Goal: Task Accomplishment & Management: Complete application form

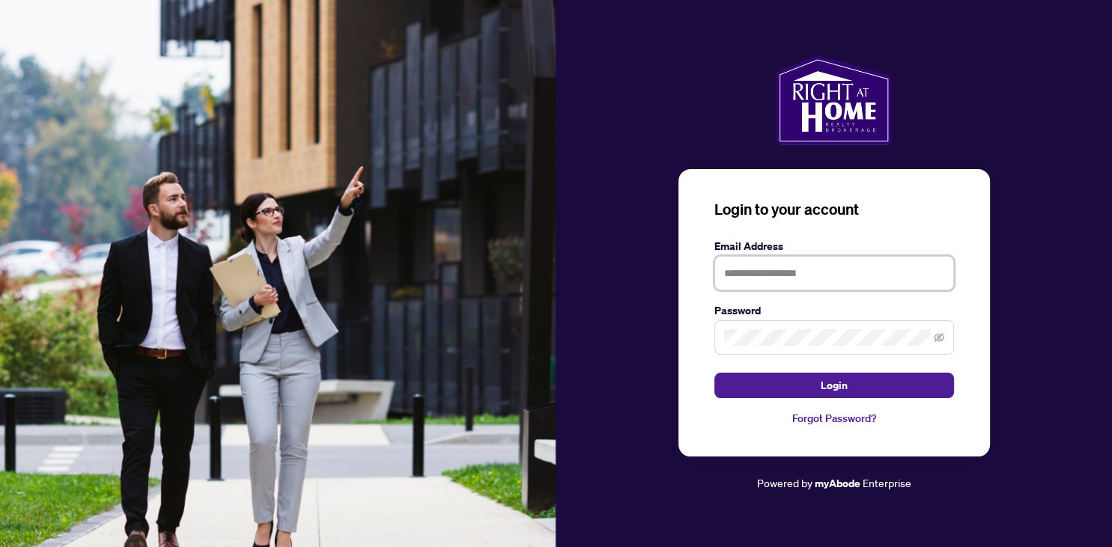
click at [822, 280] on input "text" at bounding box center [834, 273] width 240 height 34
type input "**********"
click at [755, 329] on span at bounding box center [834, 337] width 240 height 34
click at [714, 373] on button "Login" at bounding box center [834, 385] width 240 height 25
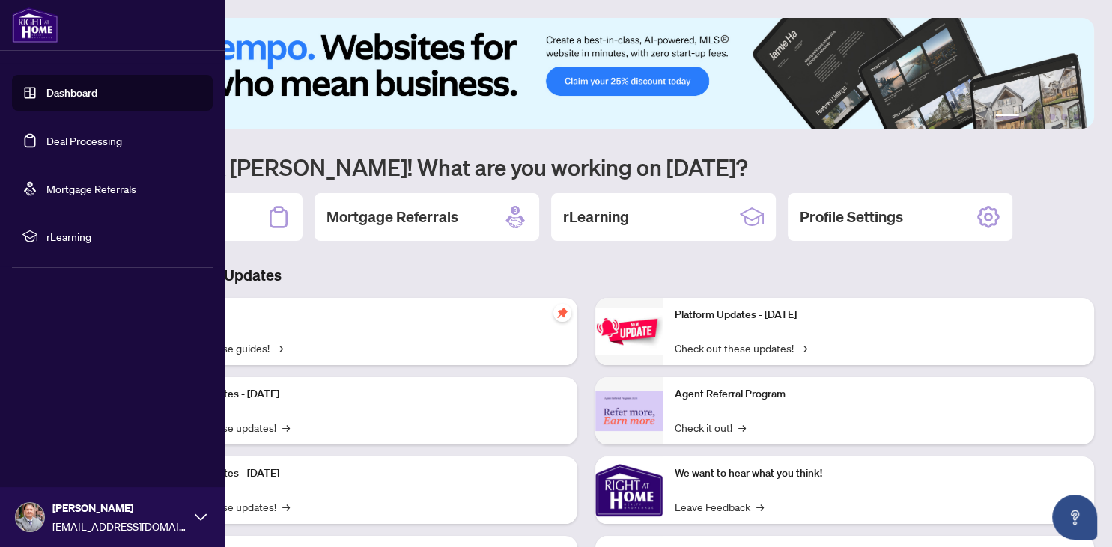
click at [63, 137] on link "Deal Processing" at bounding box center [84, 140] width 76 height 13
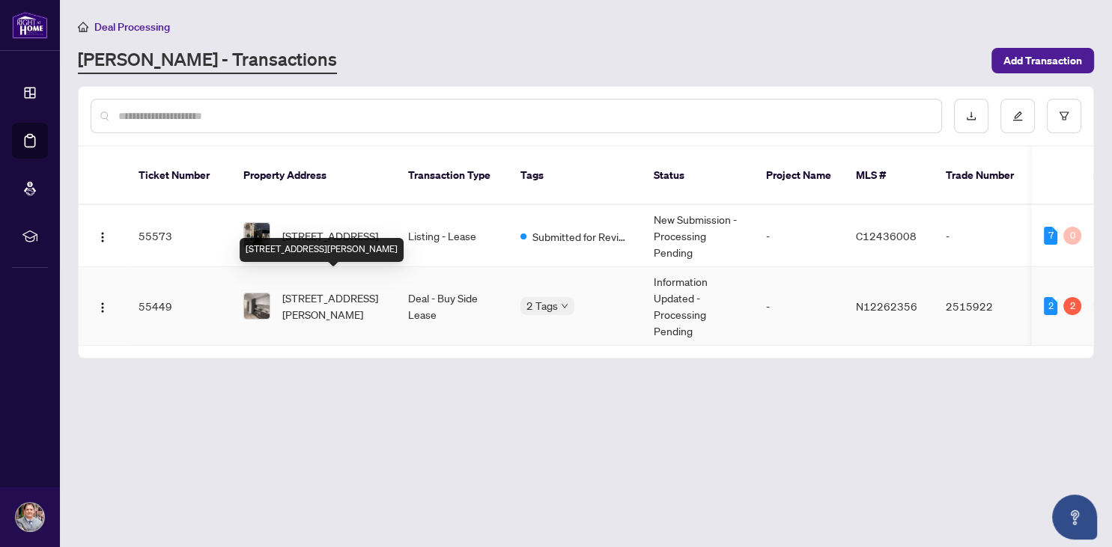
click at [326, 290] on span "[STREET_ADDRESS][PERSON_NAME]" at bounding box center [333, 306] width 102 height 33
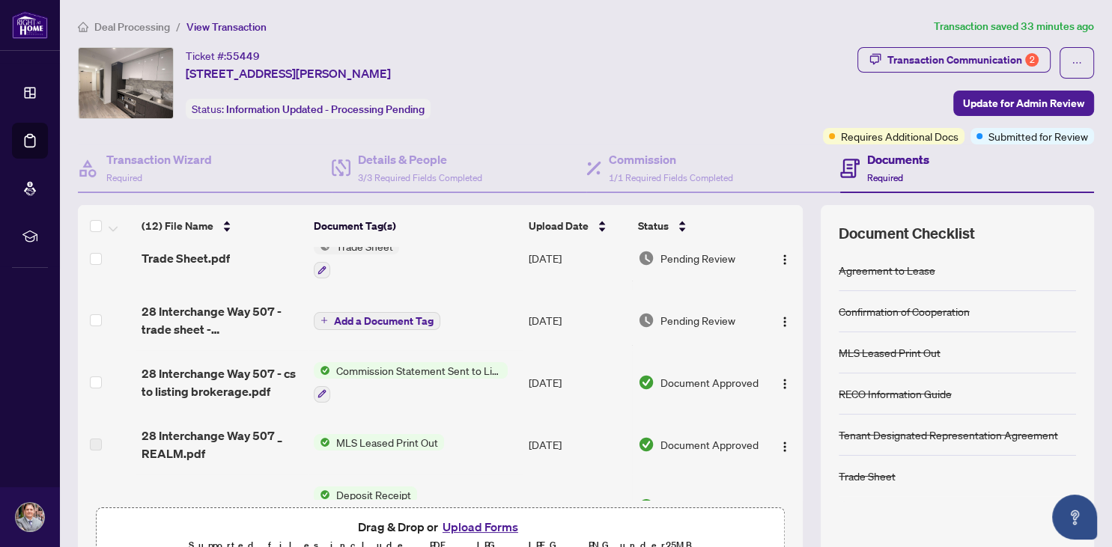
scroll to position [82, 0]
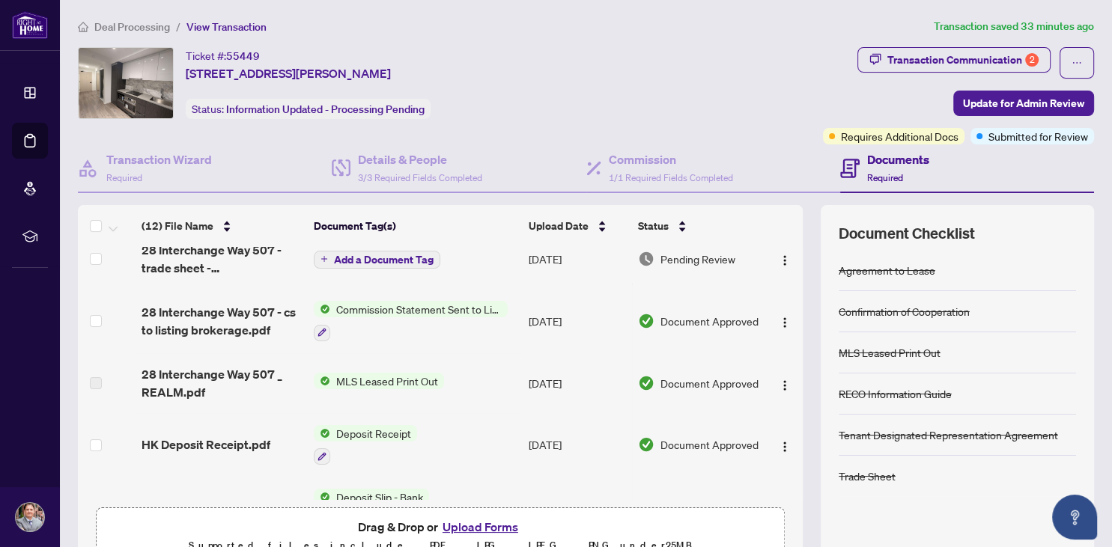
click at [498, 523] on button "Upload Forms" at bounding box center [480, 526] width 85 height 19
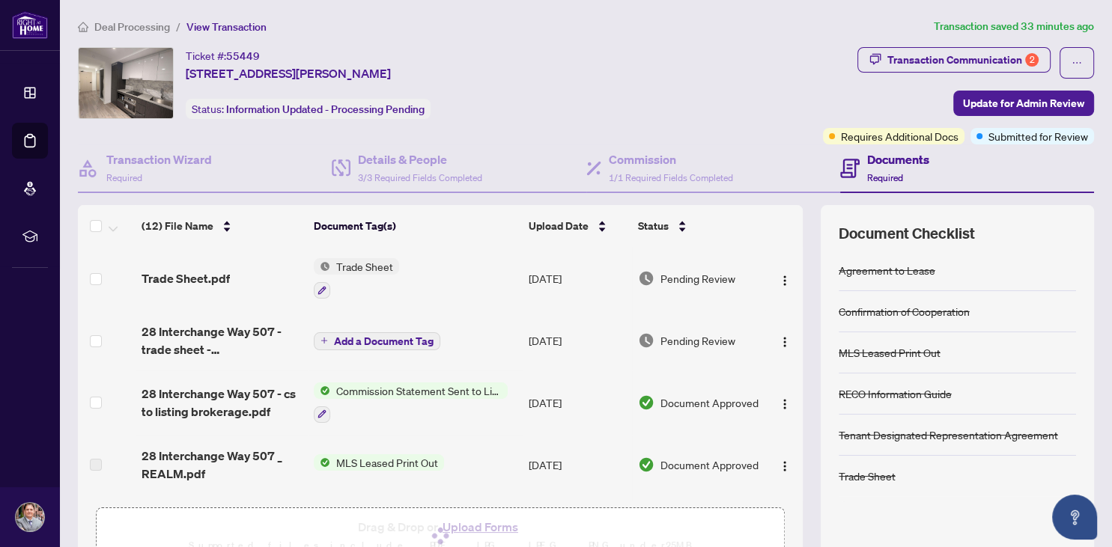
scroll to position [0, 0]
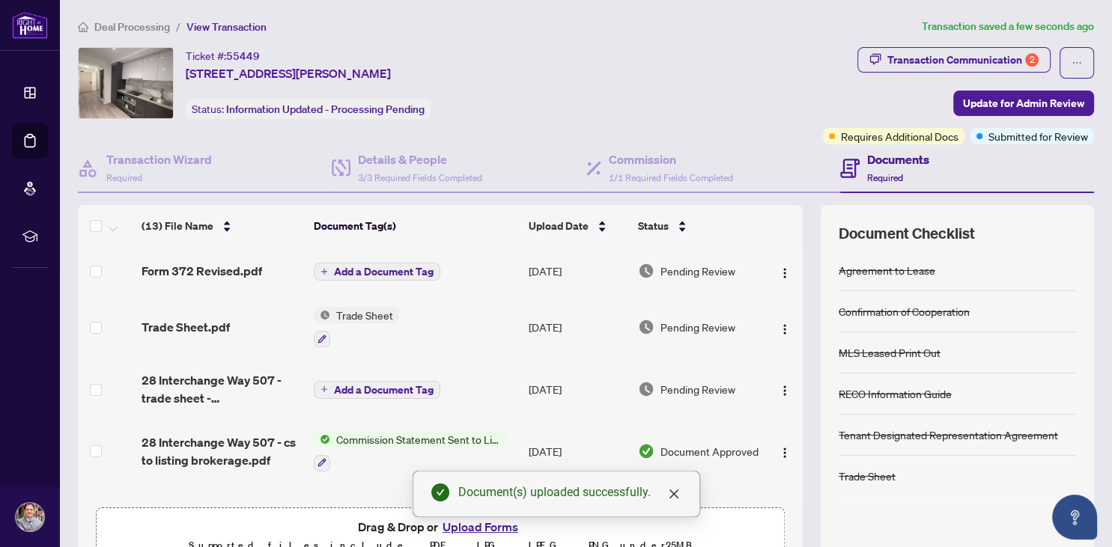
click at [364, 267] on span "Add a Document Tag" at bounding box center [384, 272] width 100 height 10
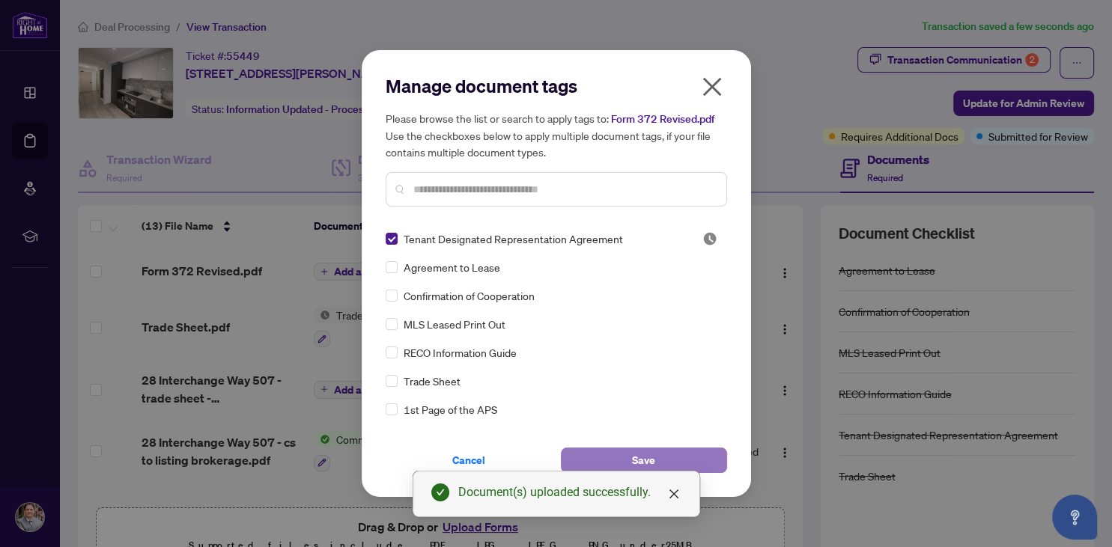
click at [636, 454] on span "Save" at bounding box center [643, 460] width 23 height 24
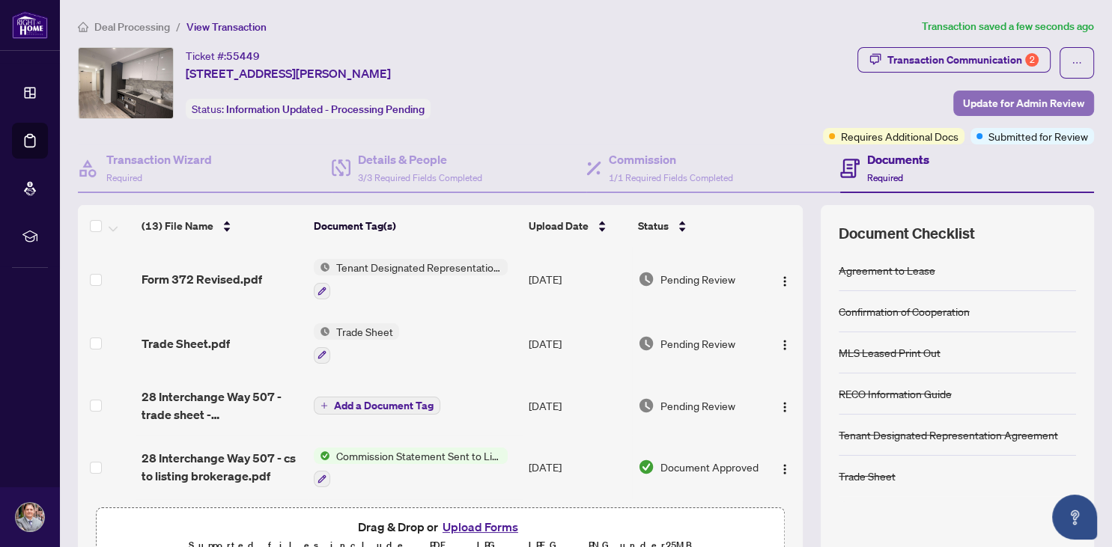
click at [1022, 100] on span "Update for Admin Review" at bounding box center [1023, 103] width 121 height 24
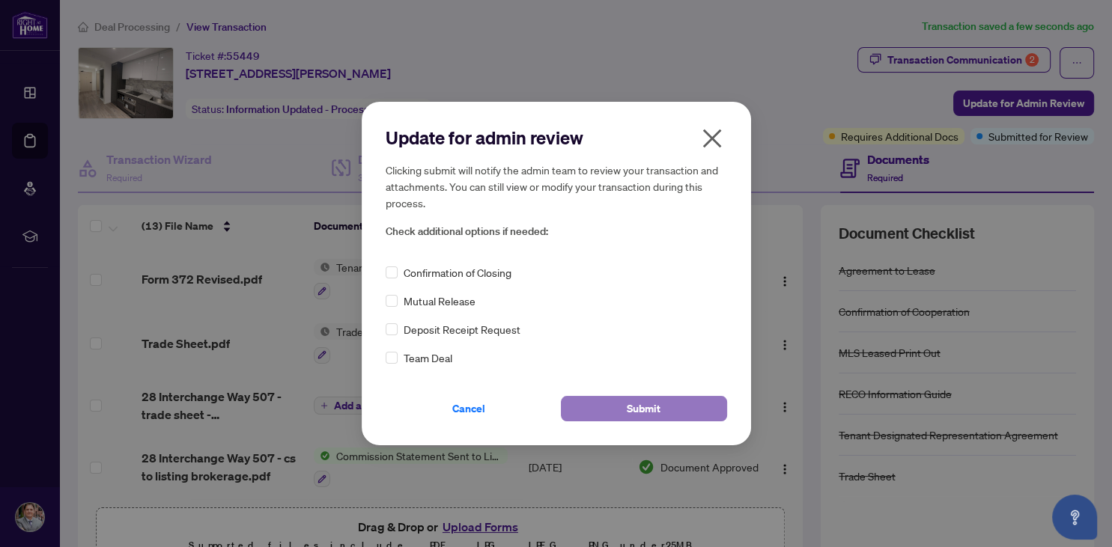
click at [633, 407] on span "Submit" at bounding box center [644, 409] width 34 height 24
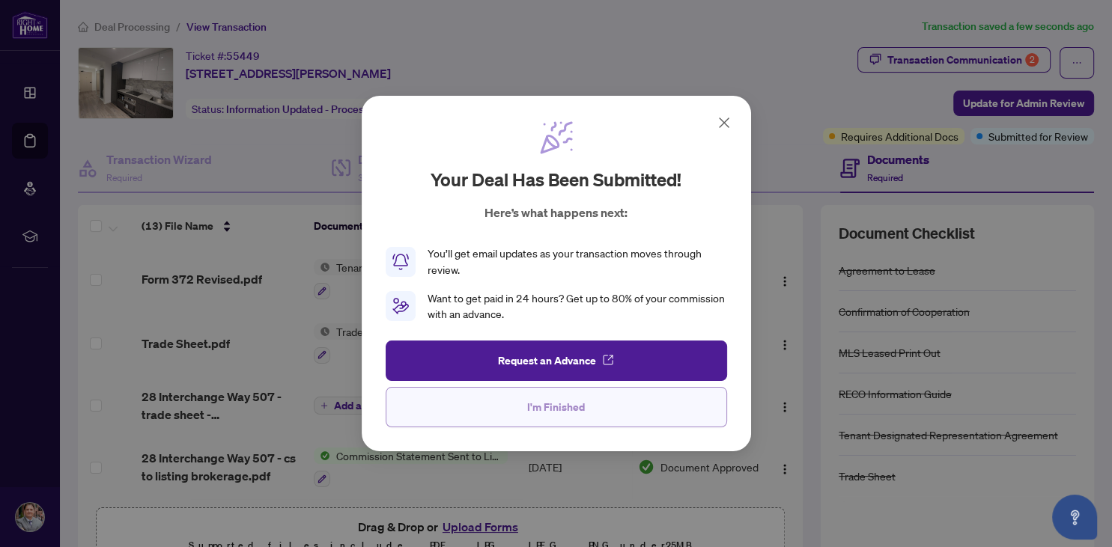
click at [565, 410] on span "I'm Finished" at bounding box center [556, 407] width 58 height 24
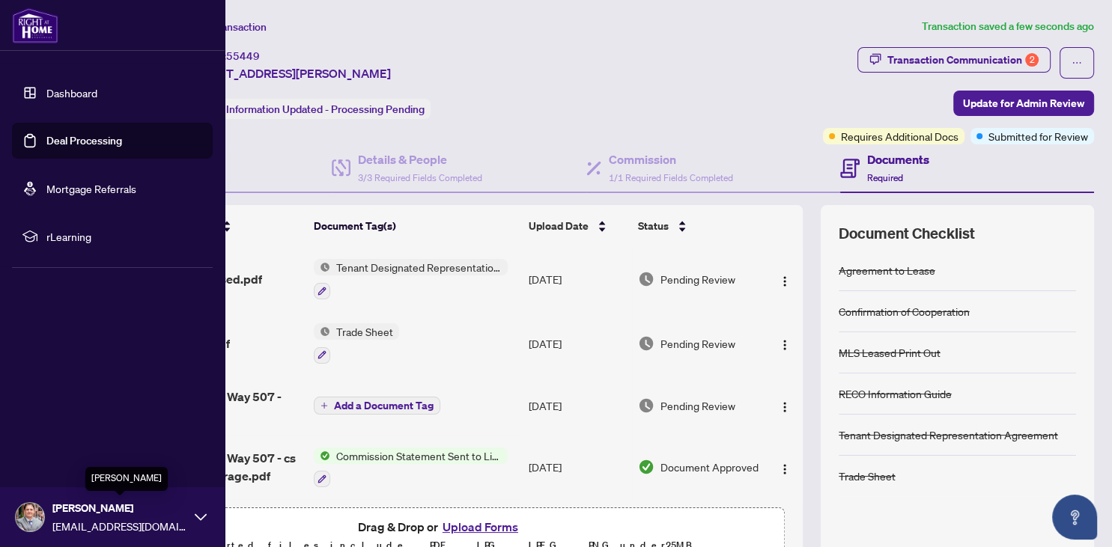
click at [58, 514] on span "[PERSON_NAME]" at bounding box center [119, 508] width 135 height 16
click at [68, 430] on span "Logout" at bounding box center [60, 428] width 34 height 24
